Goal: Check status: Check status

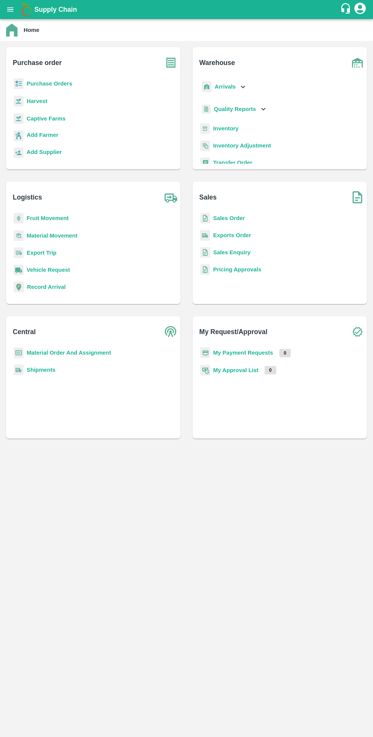
click at [227, 352] on b "My Payment Requests" at bounding box center [243, 353] width 60 height 6
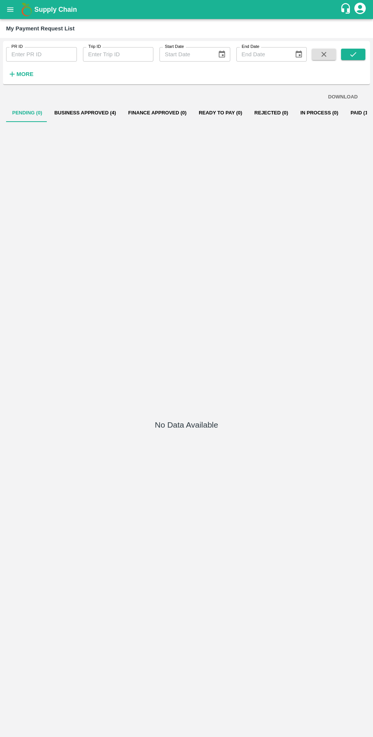
click at [77, 113] on button "Business Approved (4)" at bounding box center [85, 113] width 74 height 18
